Goal: Task Accomplishment & Management: Manage account settings

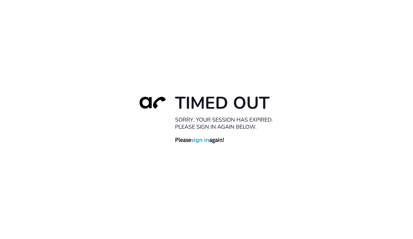
click at [204, 140] on link "sign in" at bounding box center [200, 139] width 18 height 7
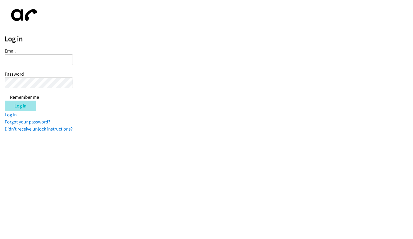
type input "[EMAIL_ADDRESS][DOMAIN_NAME]"
click at [21, 105] on input "Log in" at bounding box center [20, 105] width 31 height 10
